Goal: Navigation & Orientation: Understand site structure

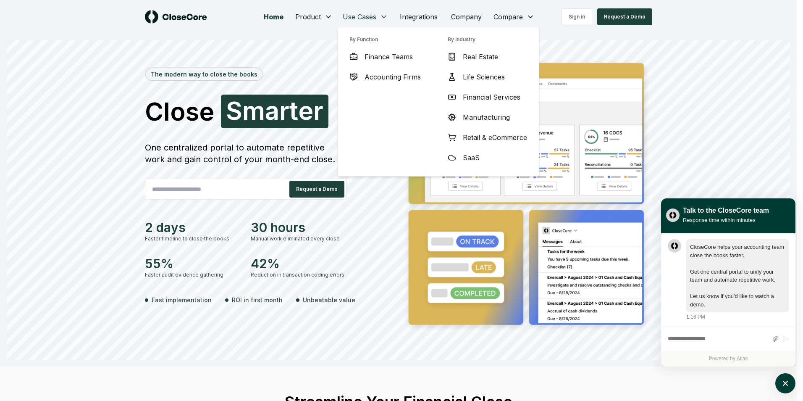
click at [400, 76] on span "Accounting Firms" at bounding box center [393, 77] width 56 height 10
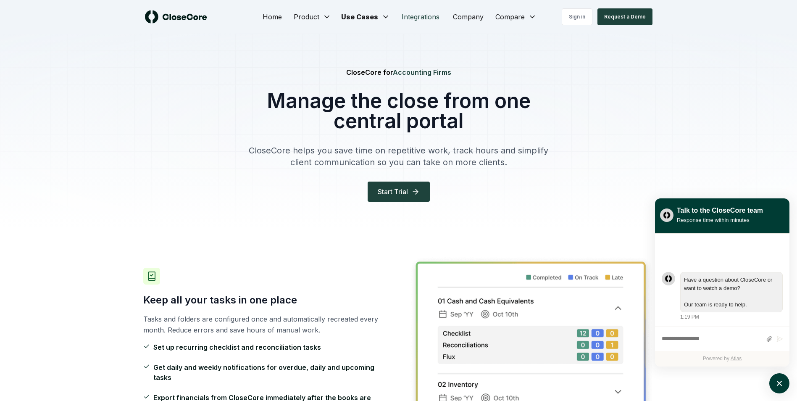
click at [419, 17] on link "Integrations" at bounding box center [420, 16] width 51 height 17
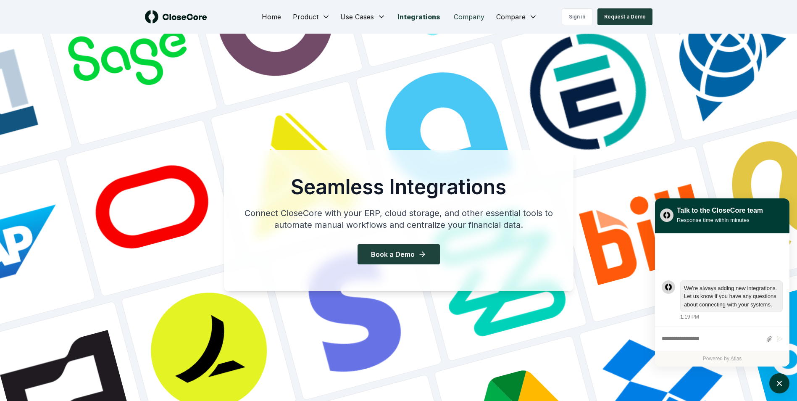
click at [459, 16] on link "Company" at bounding box center [469, 16] width 44 height 17
